Goal: Information Seeking & Learning: Learn about a topic

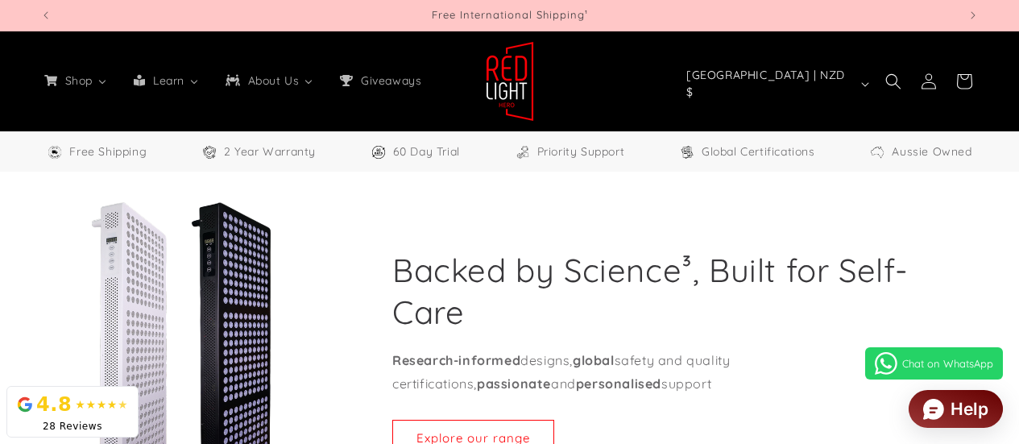
select select "**"
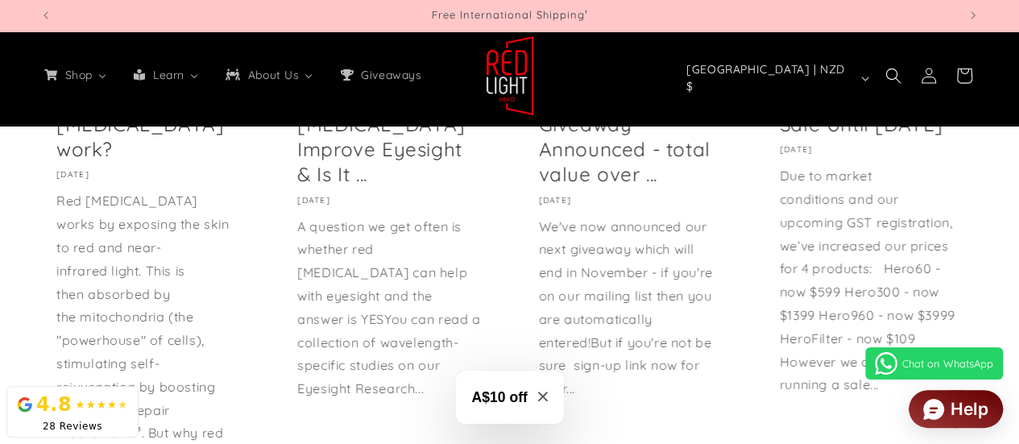
scroll to position [10035, 0]
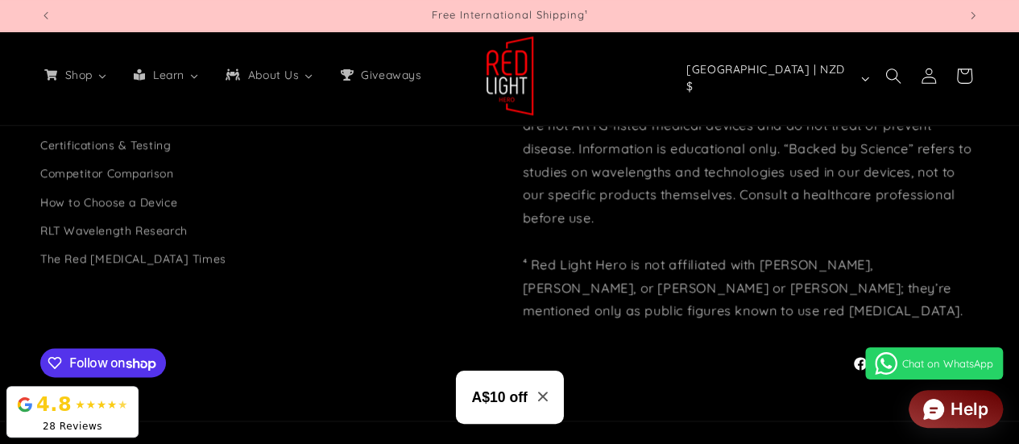
click at [550, 396] on button "A$10 off" at bounding box center [509, 397] width 108 height 53
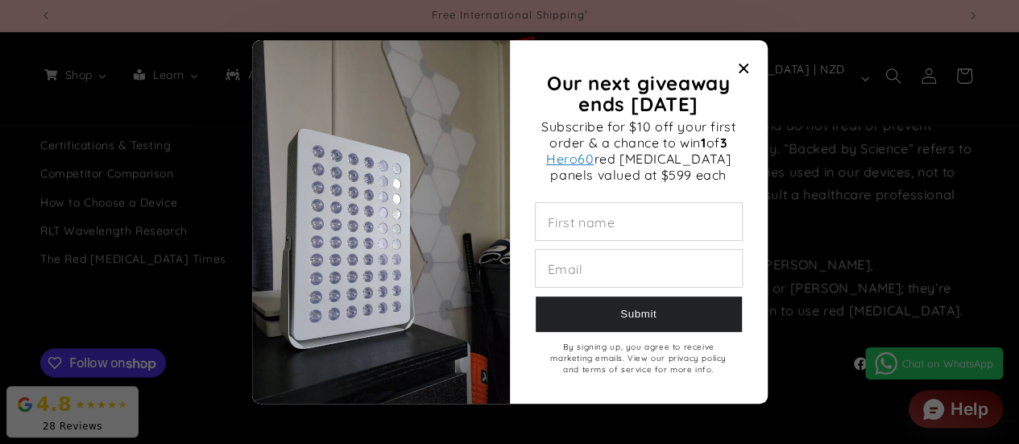
click at [737, 73] on span "Close modal" at bounding box center [743, 68] width 23 height 23
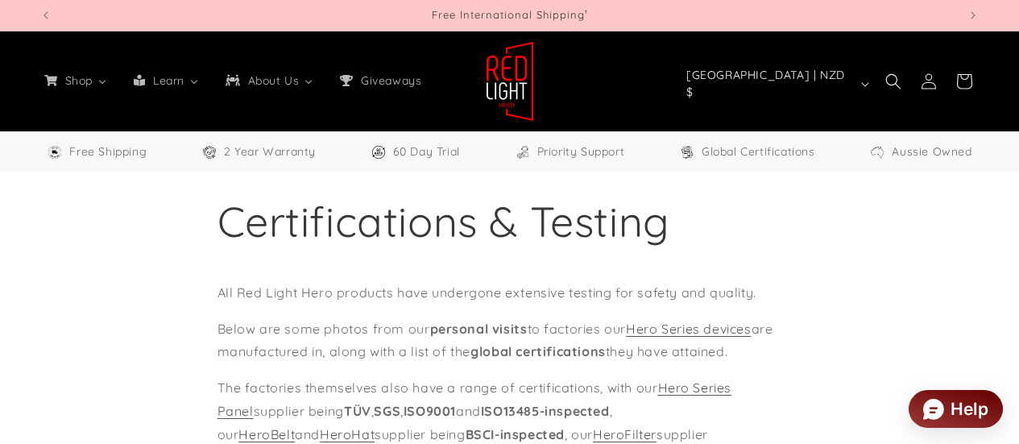
select select "**"
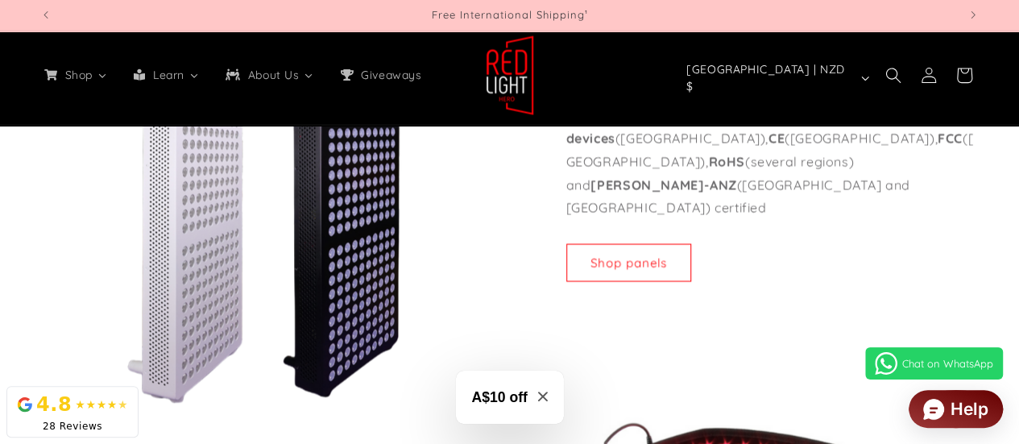
scroll to position [1934, 0]
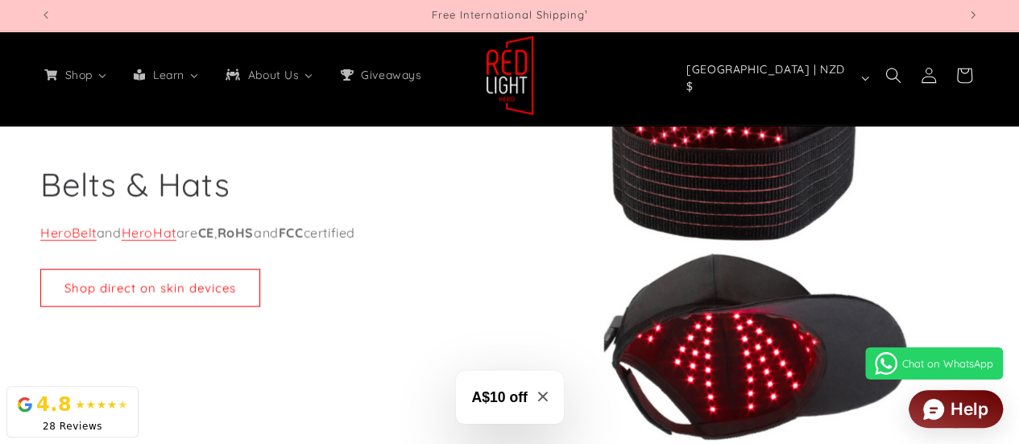
click at [714, 322] on img at bounding box center [745, 240] width 468 height 470
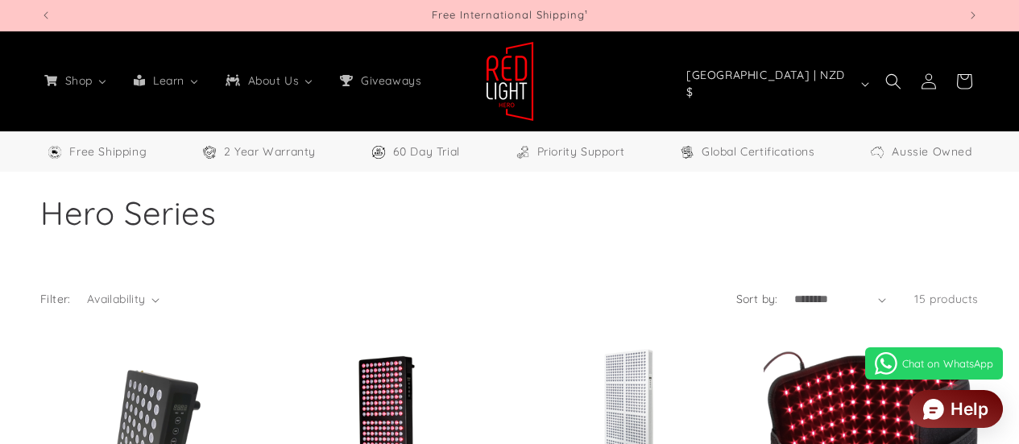
select select "**"
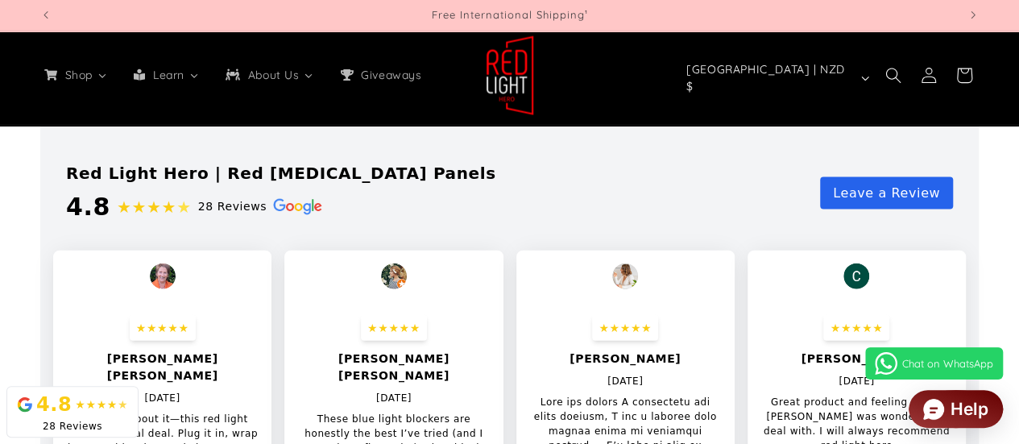
scroll to position [1773, 0]
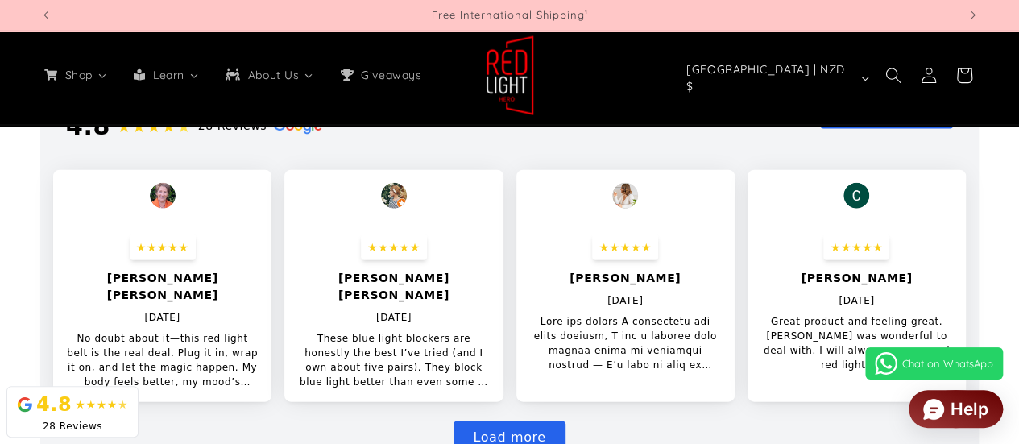
click at [182, 353] on p "No doubt about it—this red light belt is the real deal. Plug it in, wrap it on,…" at bounding box center [162, 360] width 193 height 58
click at [244, 365] on p "No doubt about it—this red light belt is the real deal. Plug it in, wrap it on,…" at bounding box center [162, 360] width 193 height 58
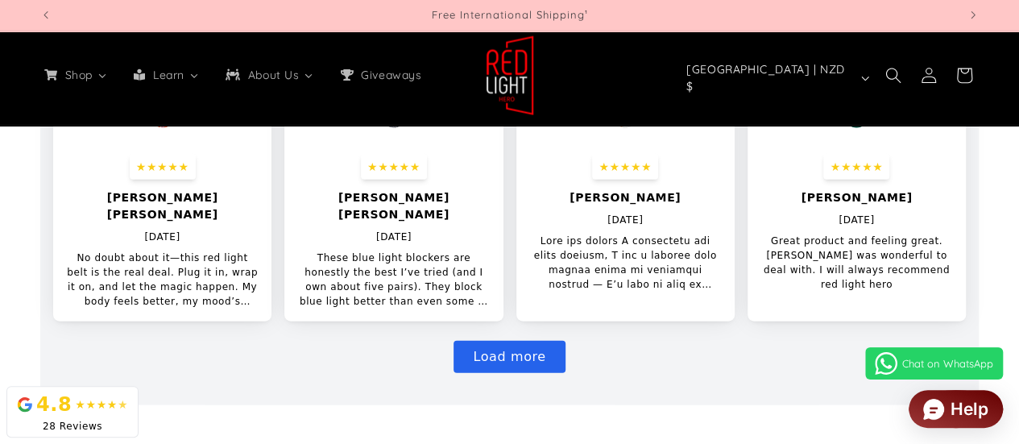
click at [515, 351] on button "Load more" at bounding box center [509, 357] width 111 height 32
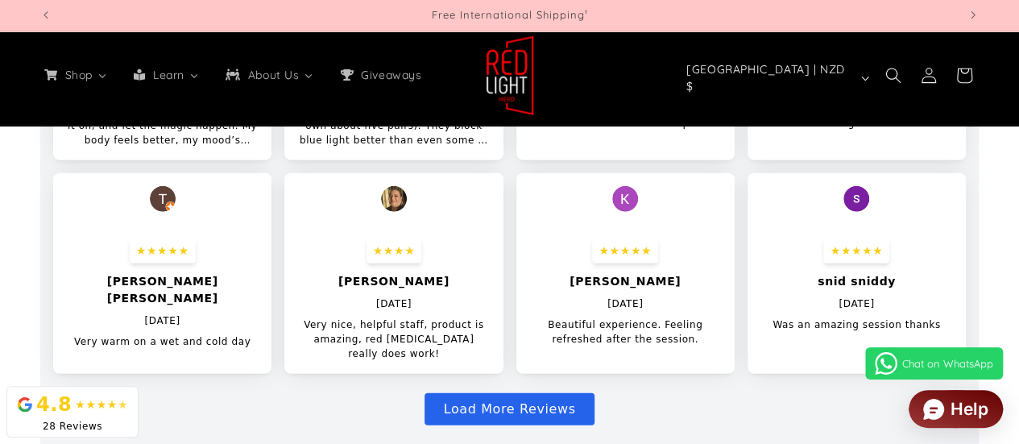
scroll to position [2176, 0]
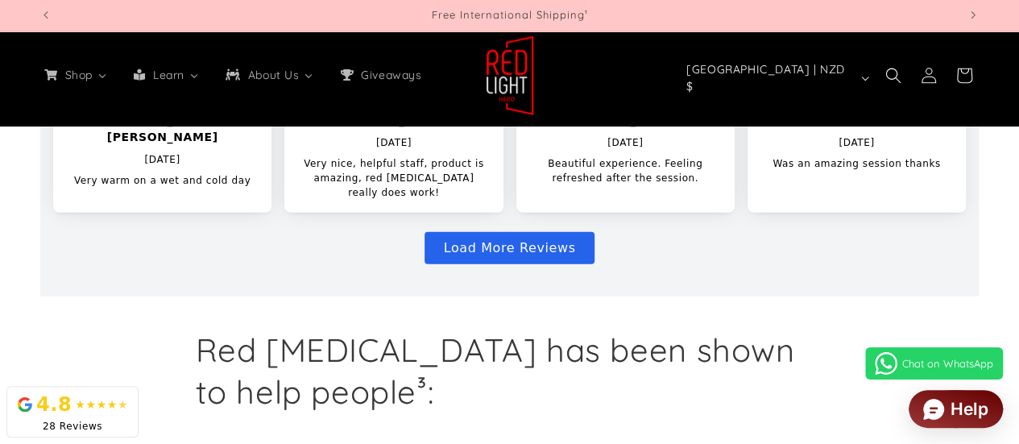
click at [517, 241] on button "Load More Reviews" at bounding box center [510, 248] width 171 height 32
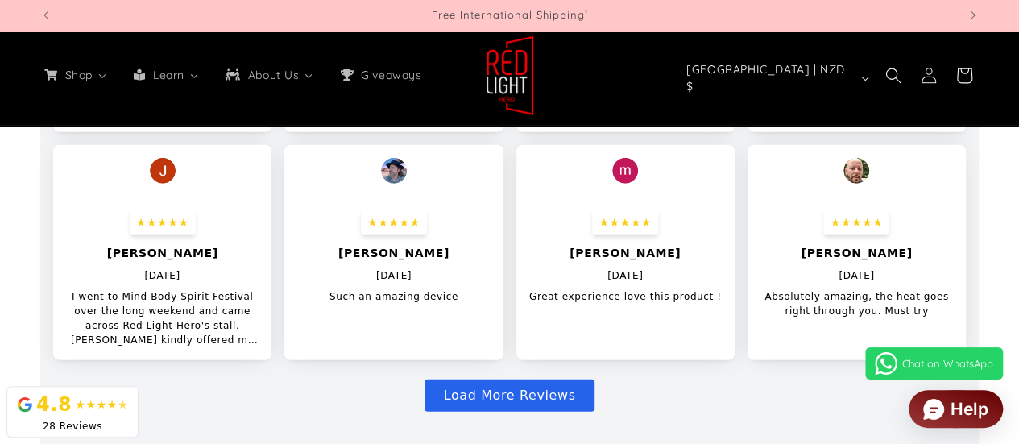
scroll to position [2337, 0]
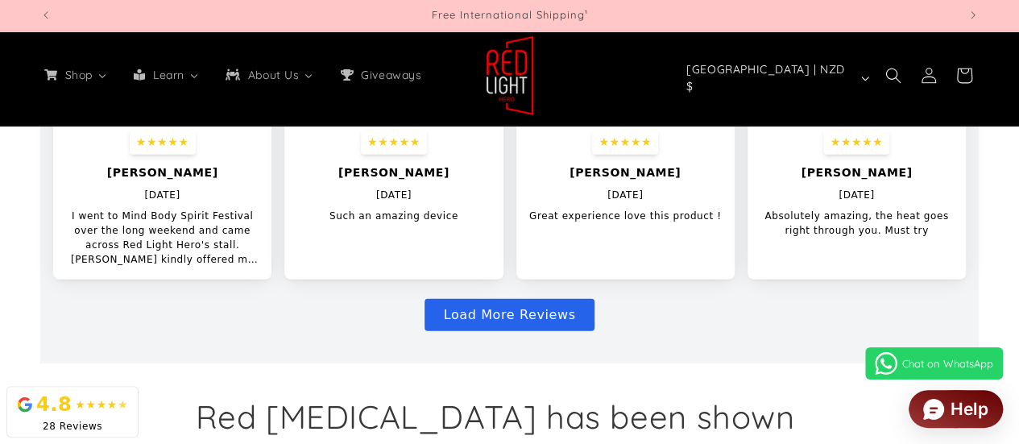
click at [506, 299] on button "Load More Reviews" at bounding box center [510, 315] width 171 height 32
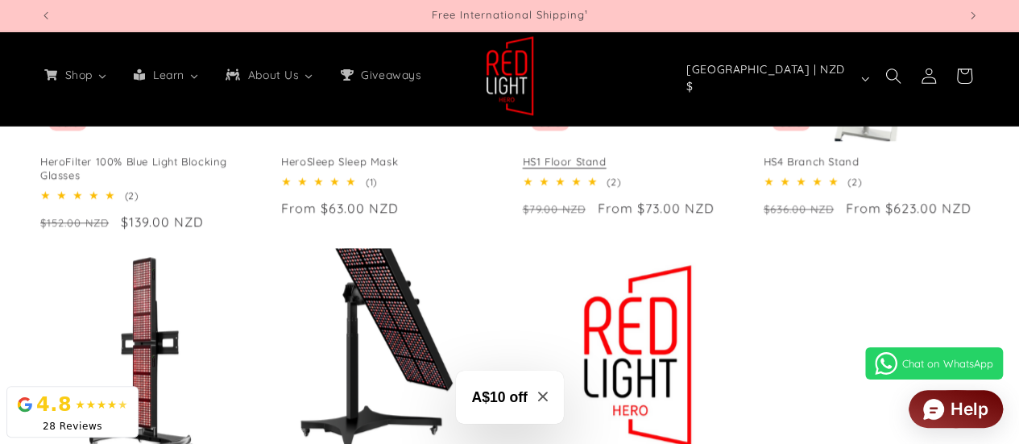
scroll to position [1128, 0]
